Goal: Answer question/provide support: Share knowledge or assist other users

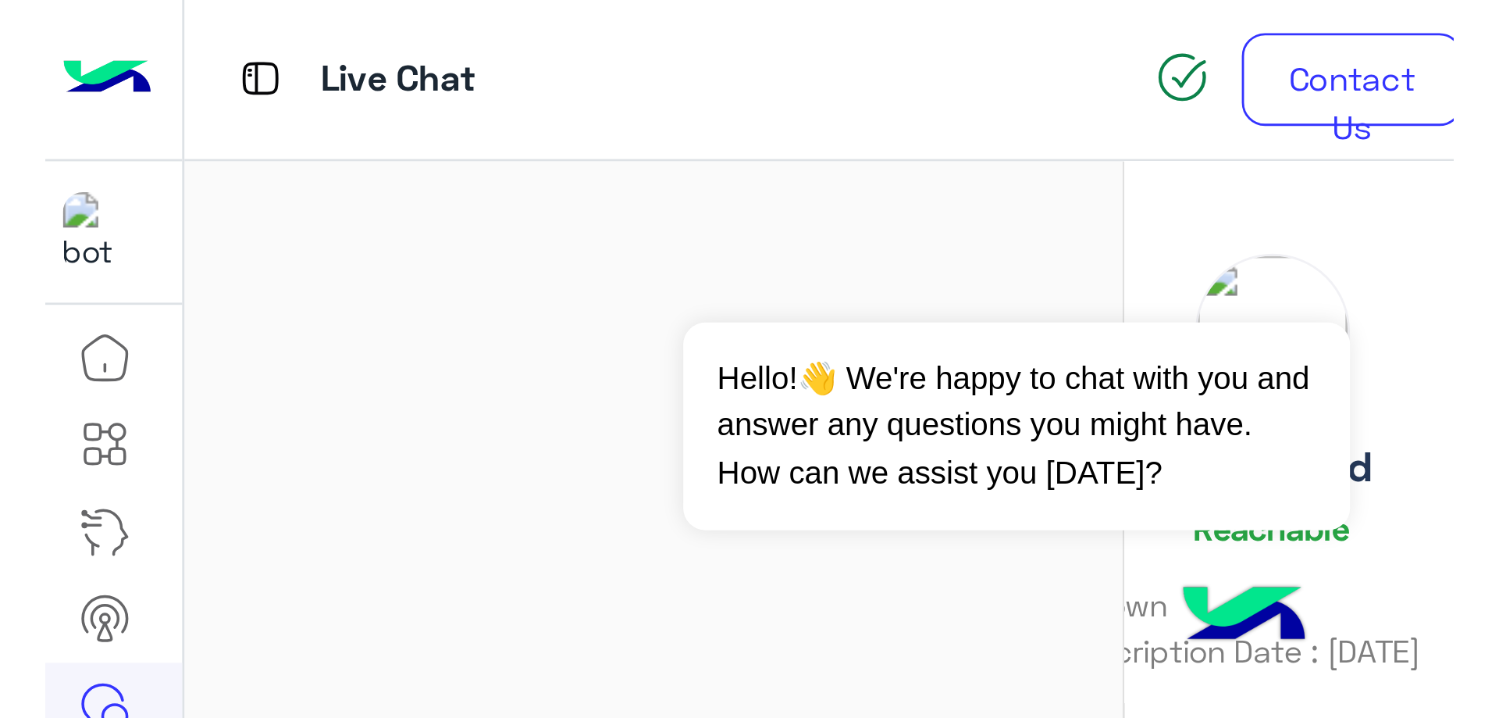
scroll to position [1727, 0]
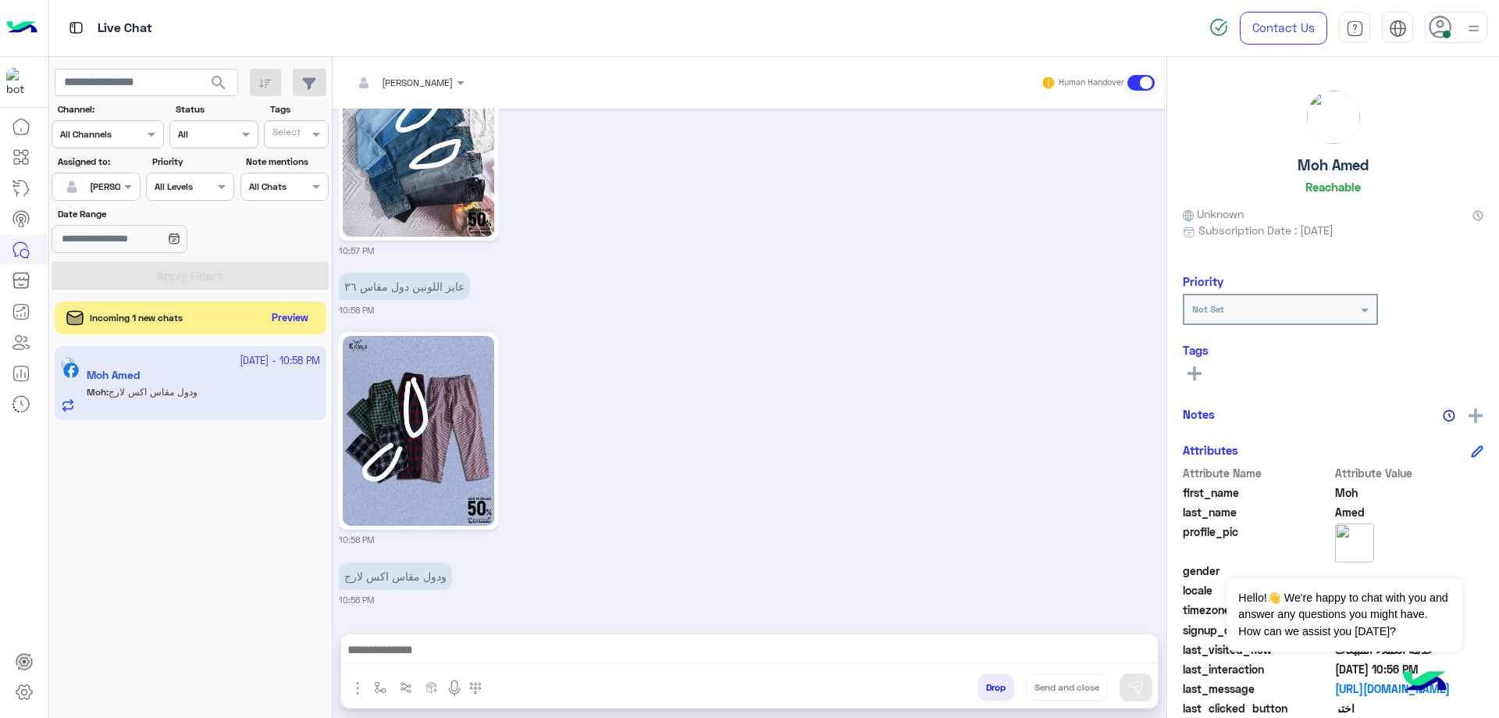
click at [290, 316] on button "Preview" at bounding box center [290, 318] width 48 height 21
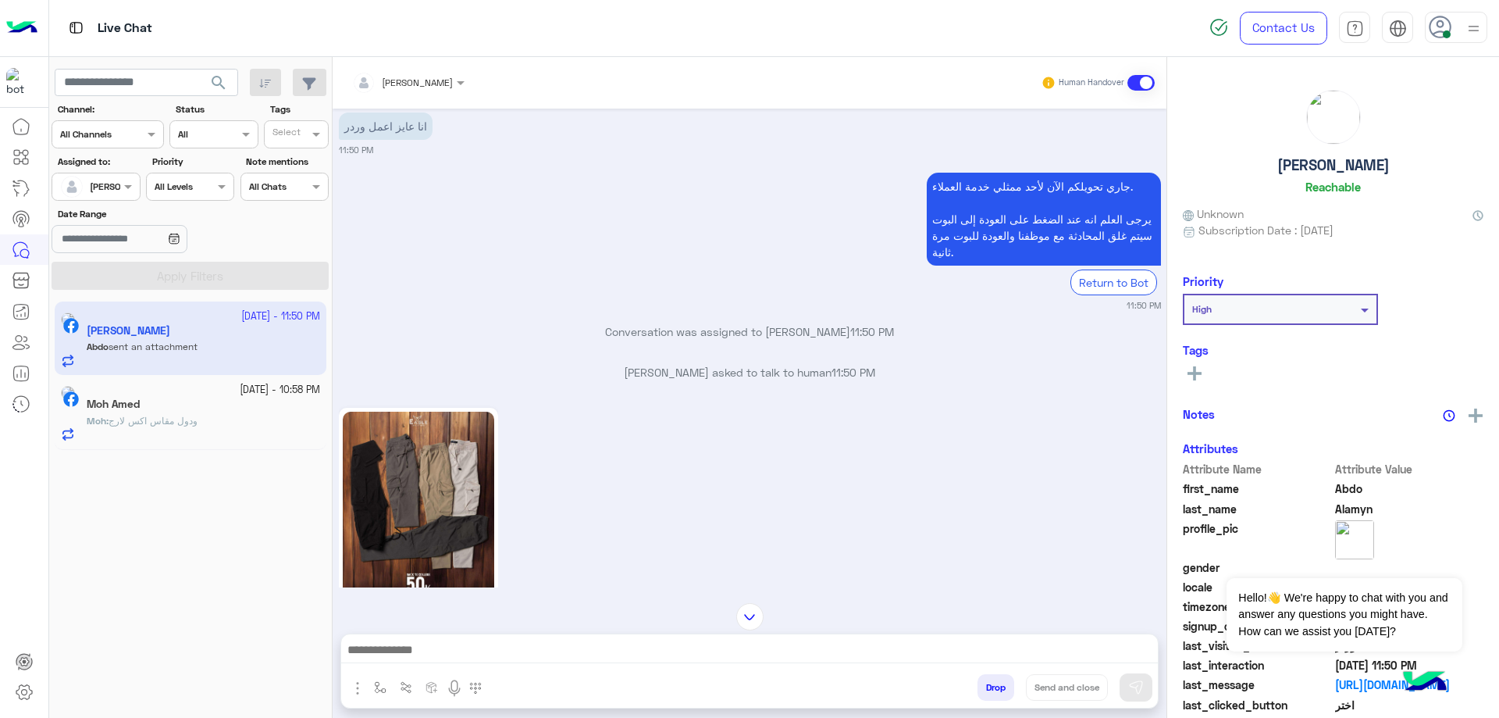
scroll to position [662, 0]
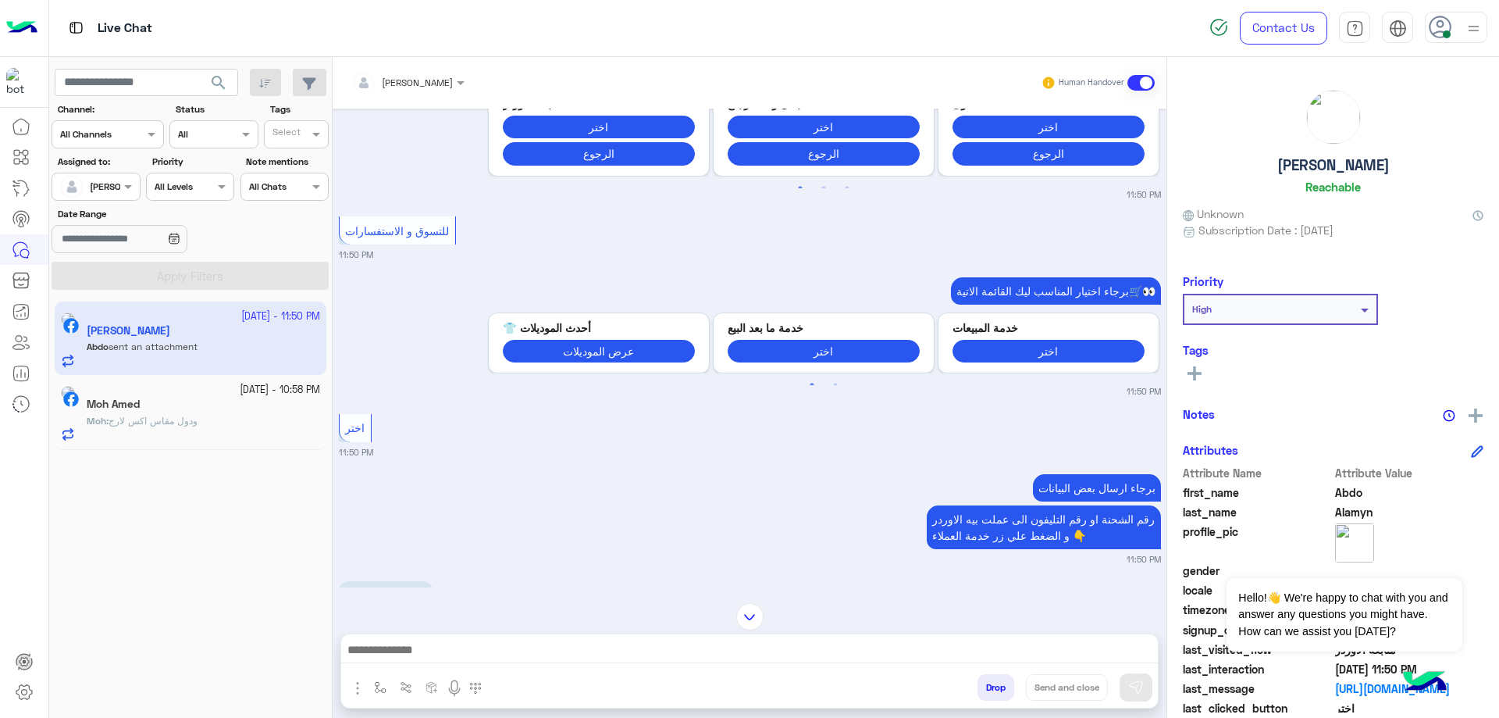
click at [624, 174] on div "[PERSON_NAME] Reachable" at bounding box center [1333, 145] width 301 height 110
copy h5 "[PERSON_NAME]"
click at [468, 84] on span at bounding box center [463, 82] width 20 height 16
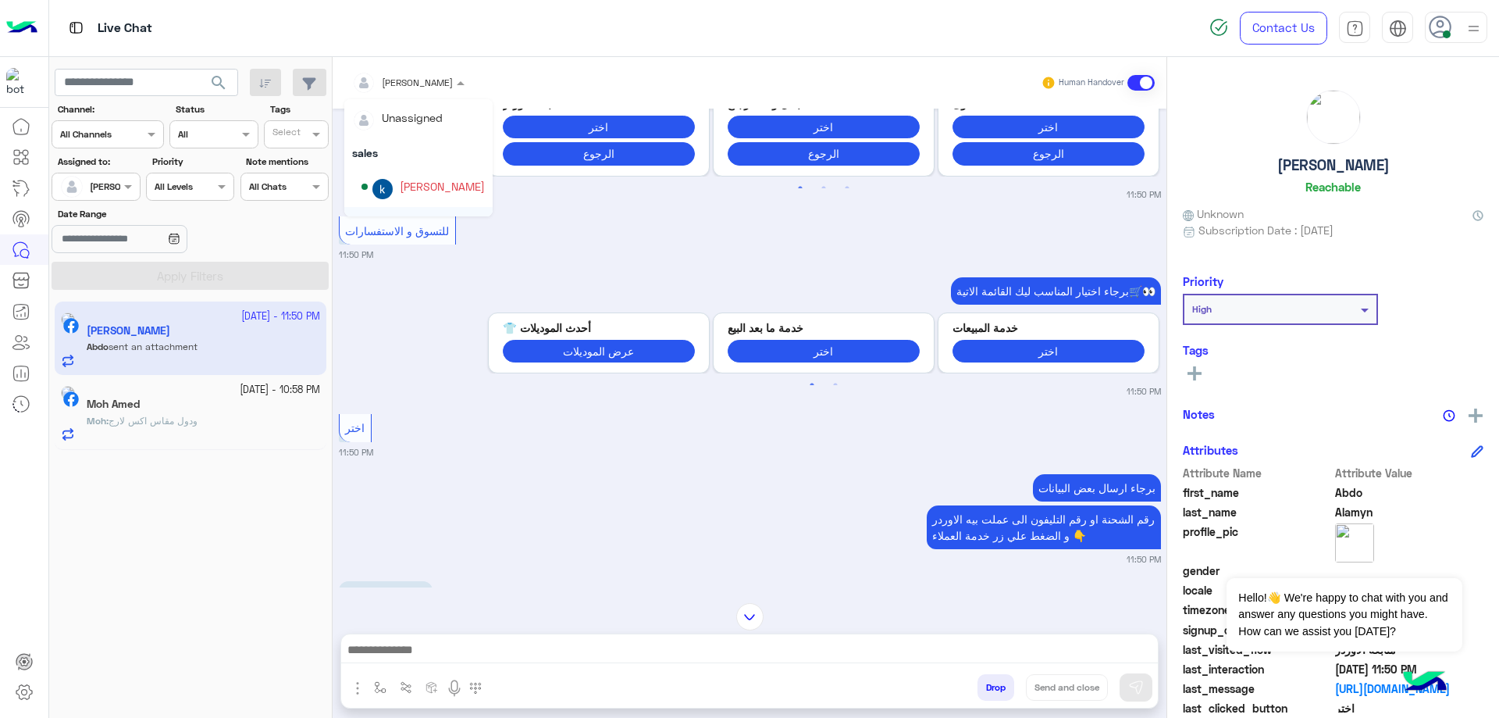
scroll to position [0, 0]
click at [448, 193] on div "[PERSON_NAME]" at bounding box center [442, 187] width 85 height 16
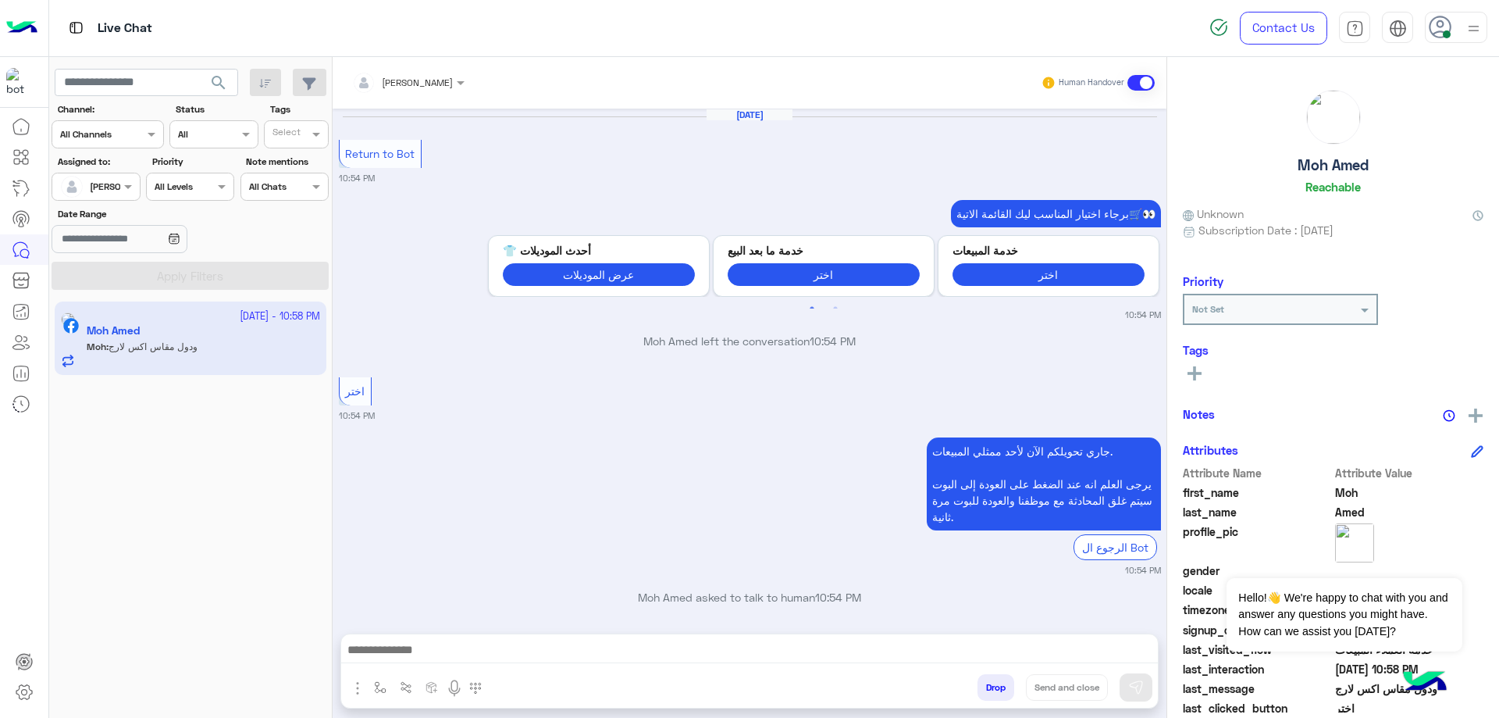
scroll to position [1430, 0]
